Goal: Browse casually

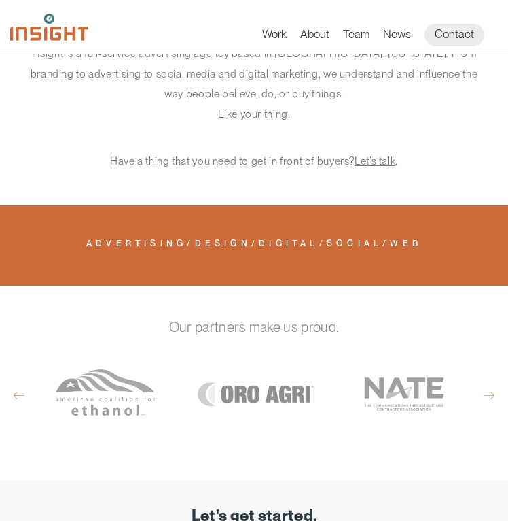
scroll to position [726, 0]
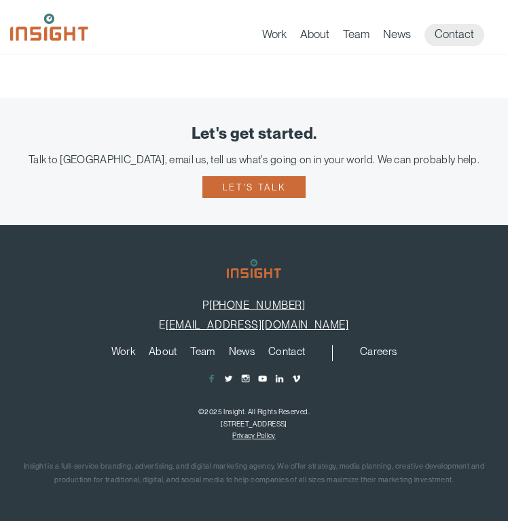
click at [209, 379] on span "main content section" at bounding box center [212, 378] width 10 height 10
click at [228, 379] on span "main content section" at bounding box center [229, 378] width 10 height 10
click at [244, 380] on span "main content section" at bounding box center [246, 378] width 10 height 10
click at [262, 374] on span "main content section" at bounding box center [263, 378] width 10 height 10
click at [279, 379] on span "main content section" at bounding box center [280, 378] width 10 height 10
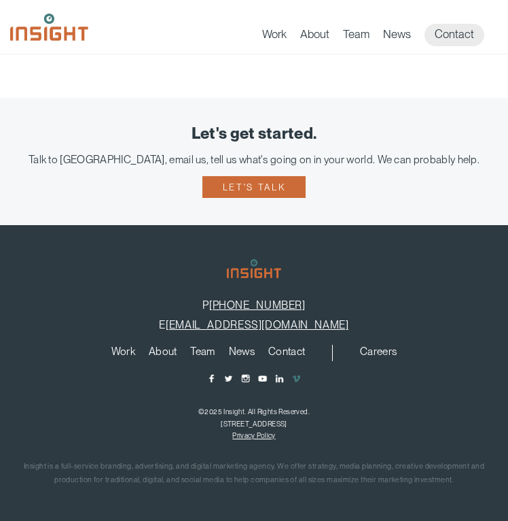
click at [297, 381] on span "main content section" at bounding box center [297, 378] width 10 height 10
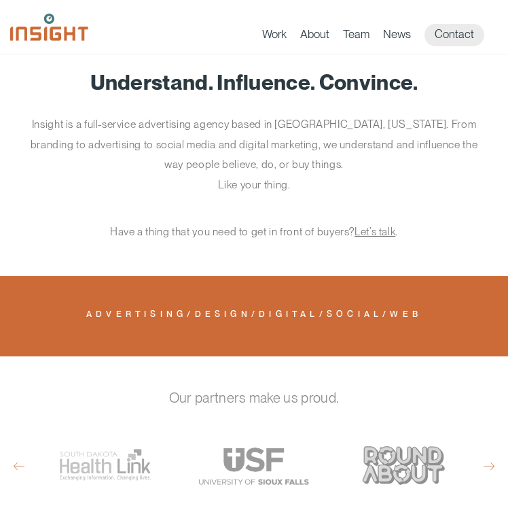
scroll to position [232, 0]
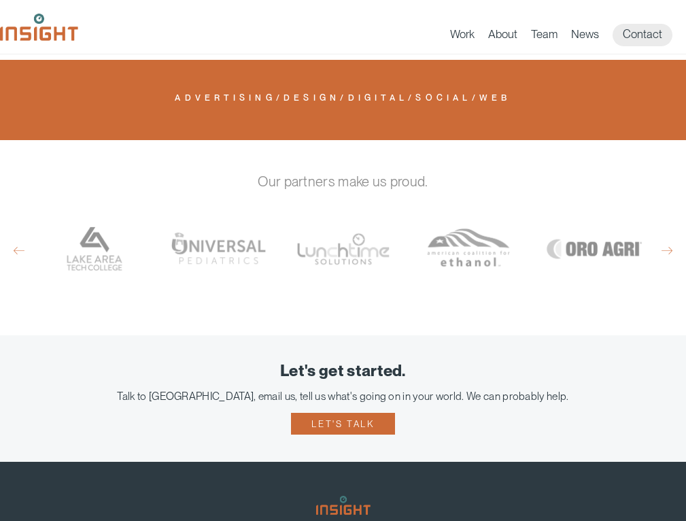
scroll to position [795, 0]
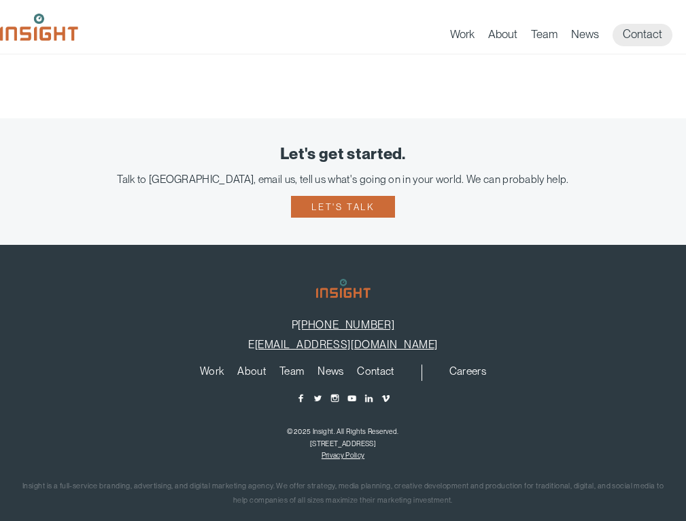
click at [237, 245] on footer "P [PHONE_NUMBER] E [EMAIL_ADDRESS][DOMAIN_NAME] Work About Branding Creative Se…" at bounding box center [343, 393] width 686 height 296
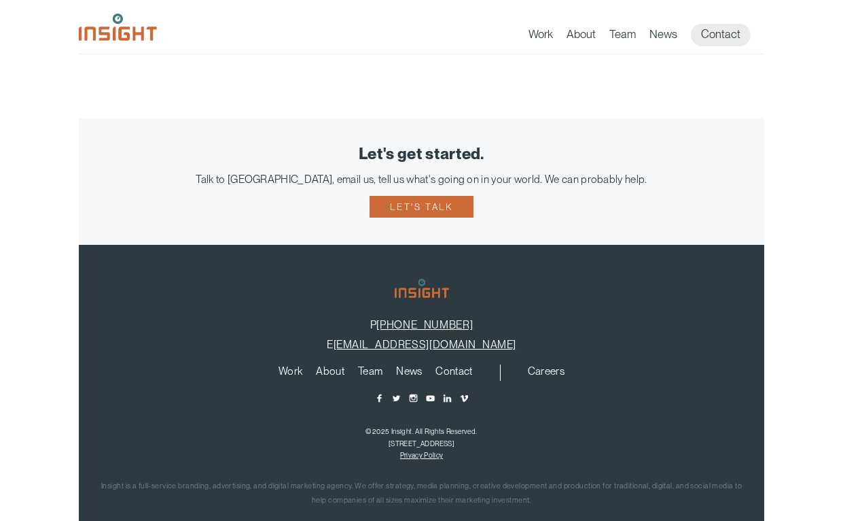
scroll to position [874, 0]
